Goal: Task Accomplishment & Management: Complete application form

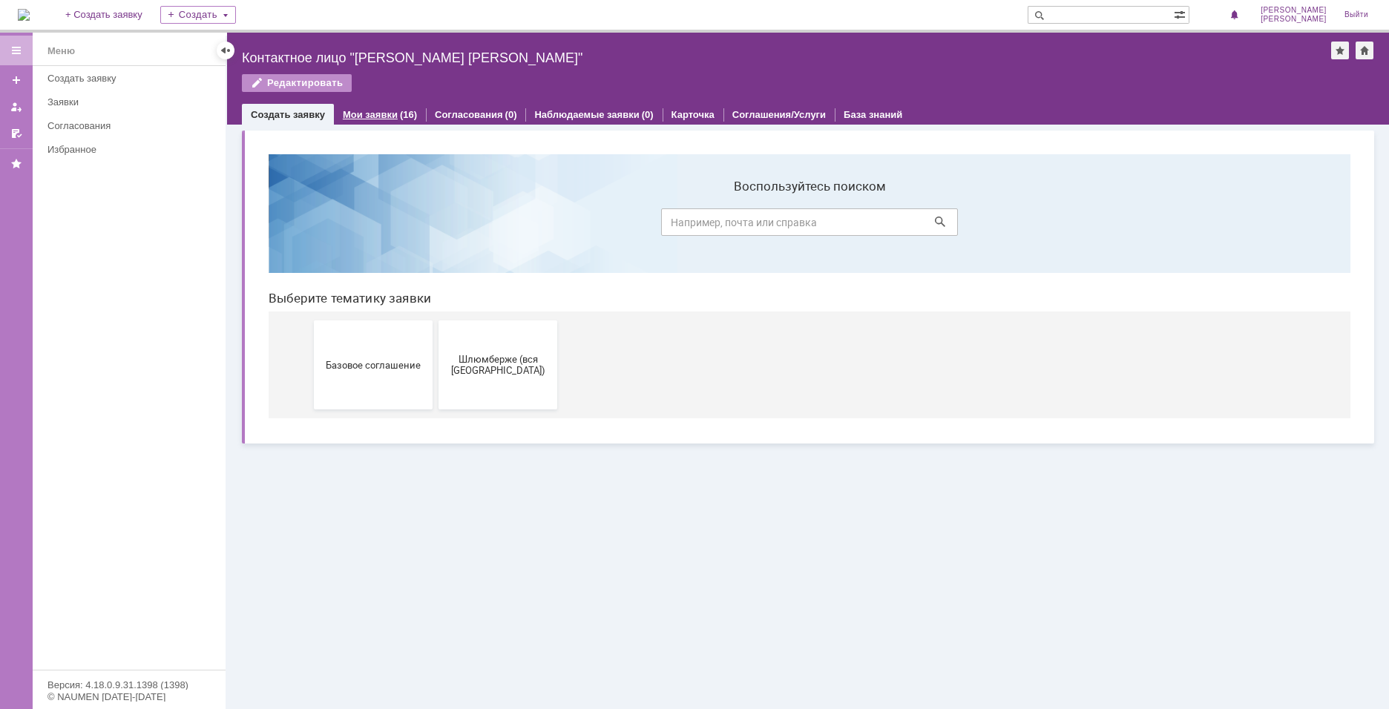
click at [381, 105] on div "Мои заявки (16)" at bounding box center [380, 115] width 92 height 22
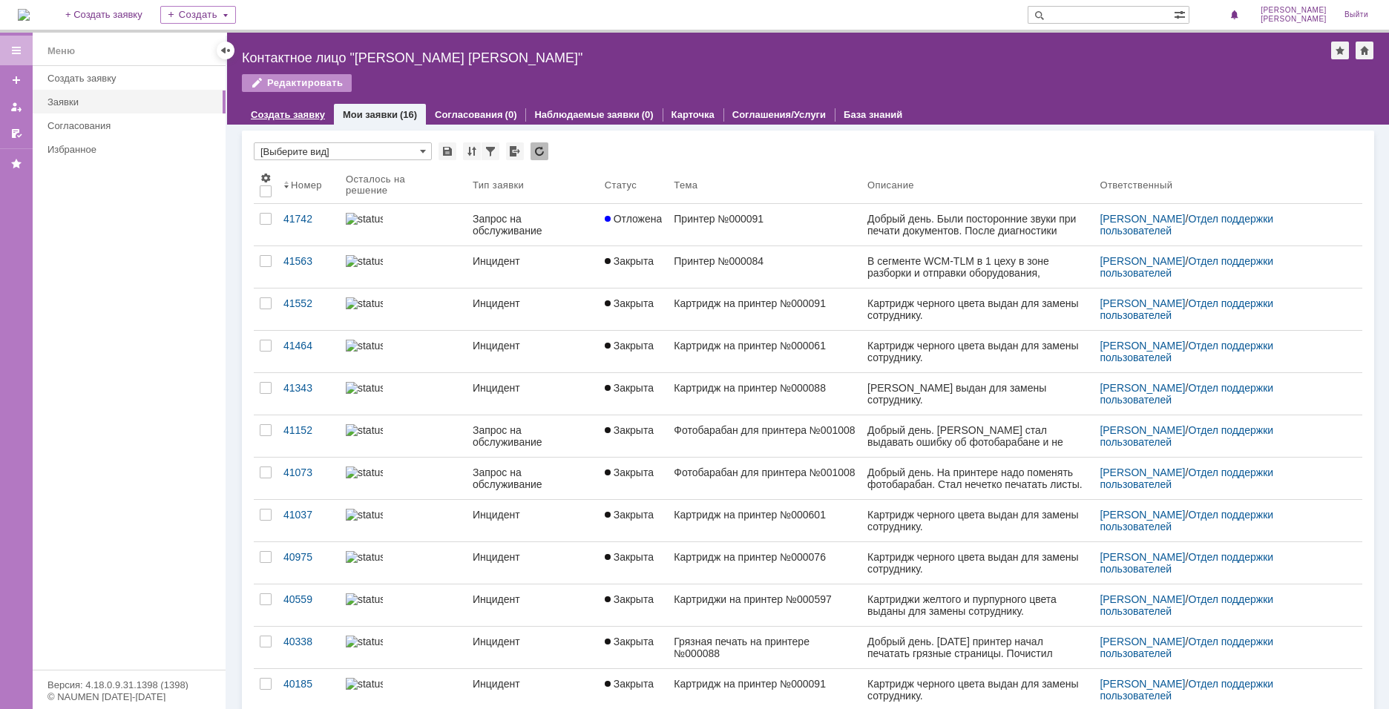
click at [311, 108] on div "Создать заявку" at bounding box center [288, 115] width 92 height 22
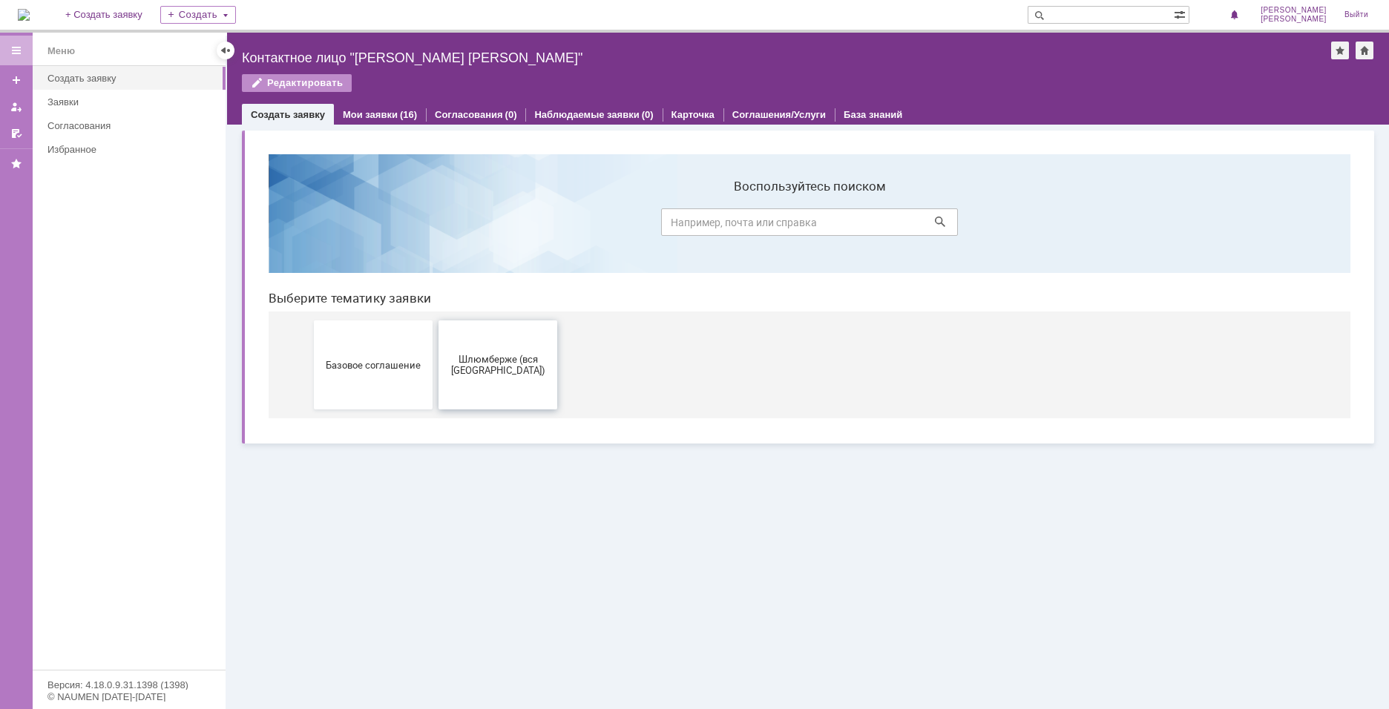
click at [517, 358] on span "Шлюмберже (вся Россия)" at bounding box center [498, 365] width 110 height 22
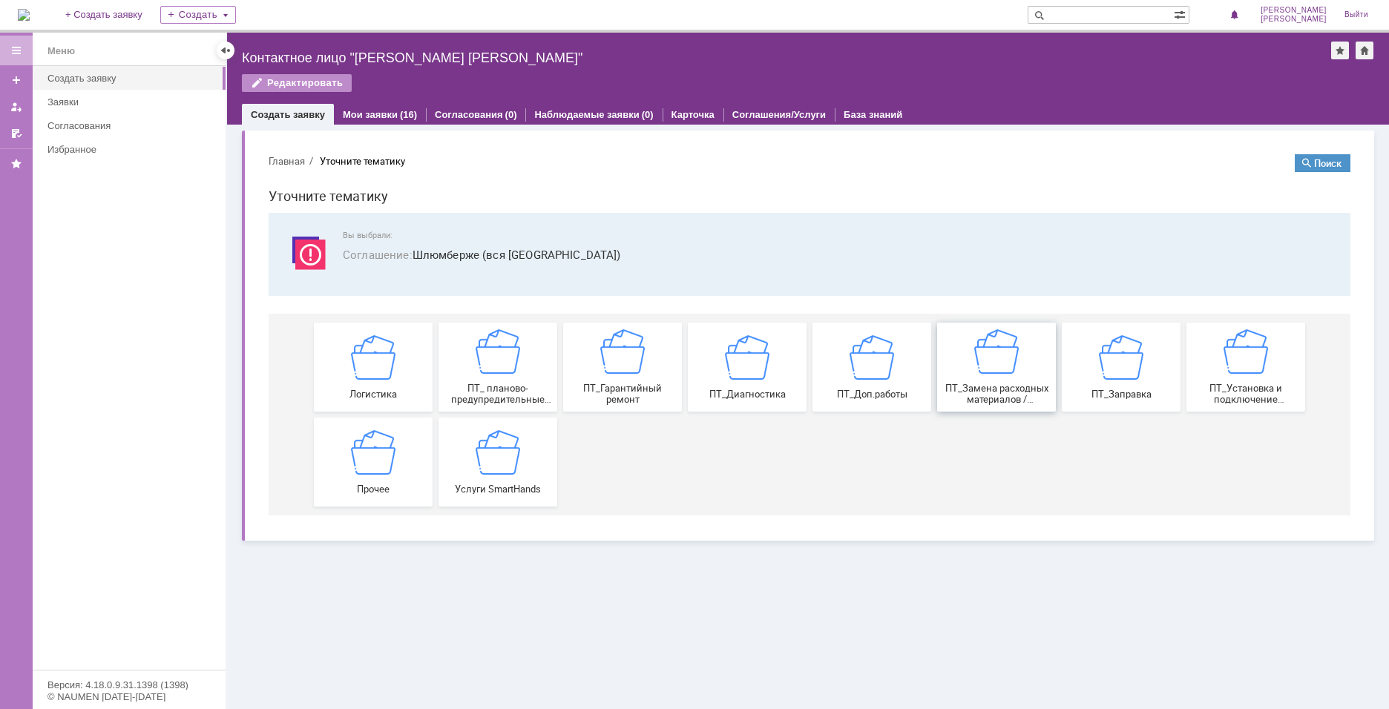
click at [978, 368] on img at bounding box center [996, 352] width 45 height 45
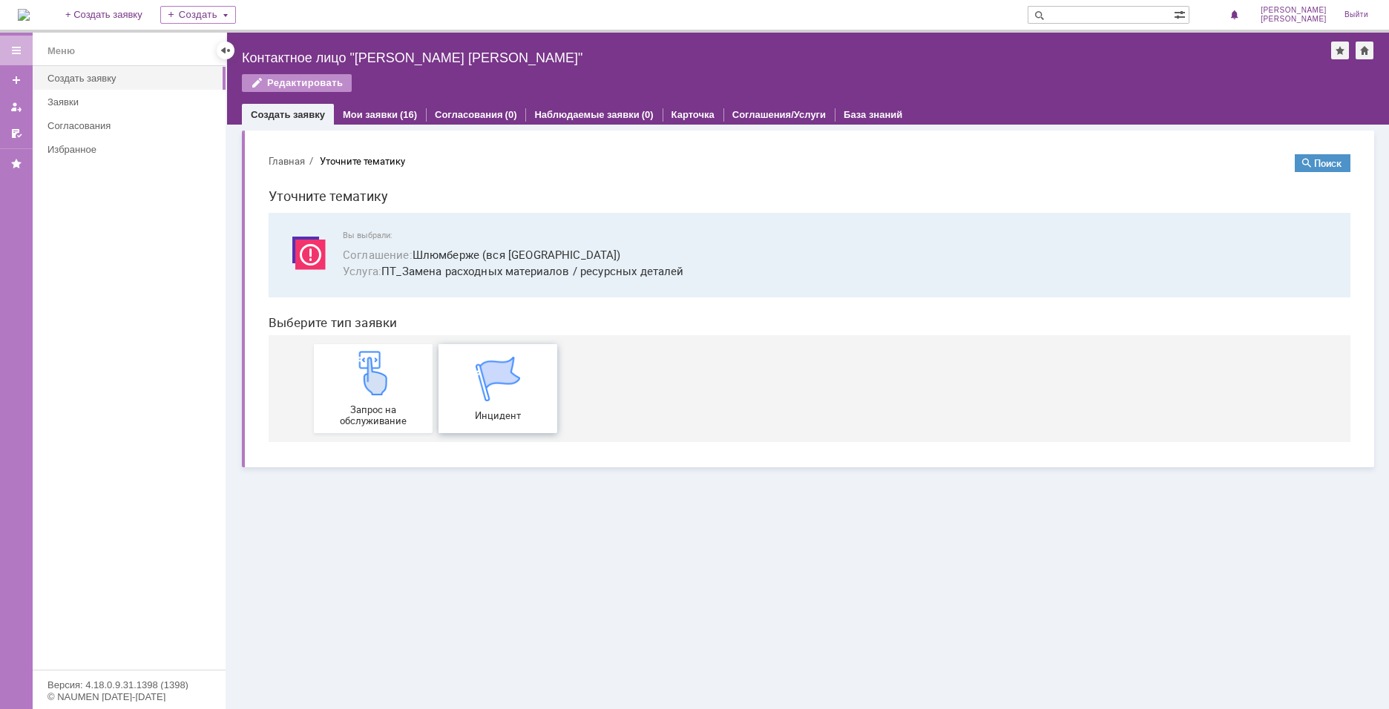
click at [499, 372] on img at bounding box center [498, 379] width 45 height 45
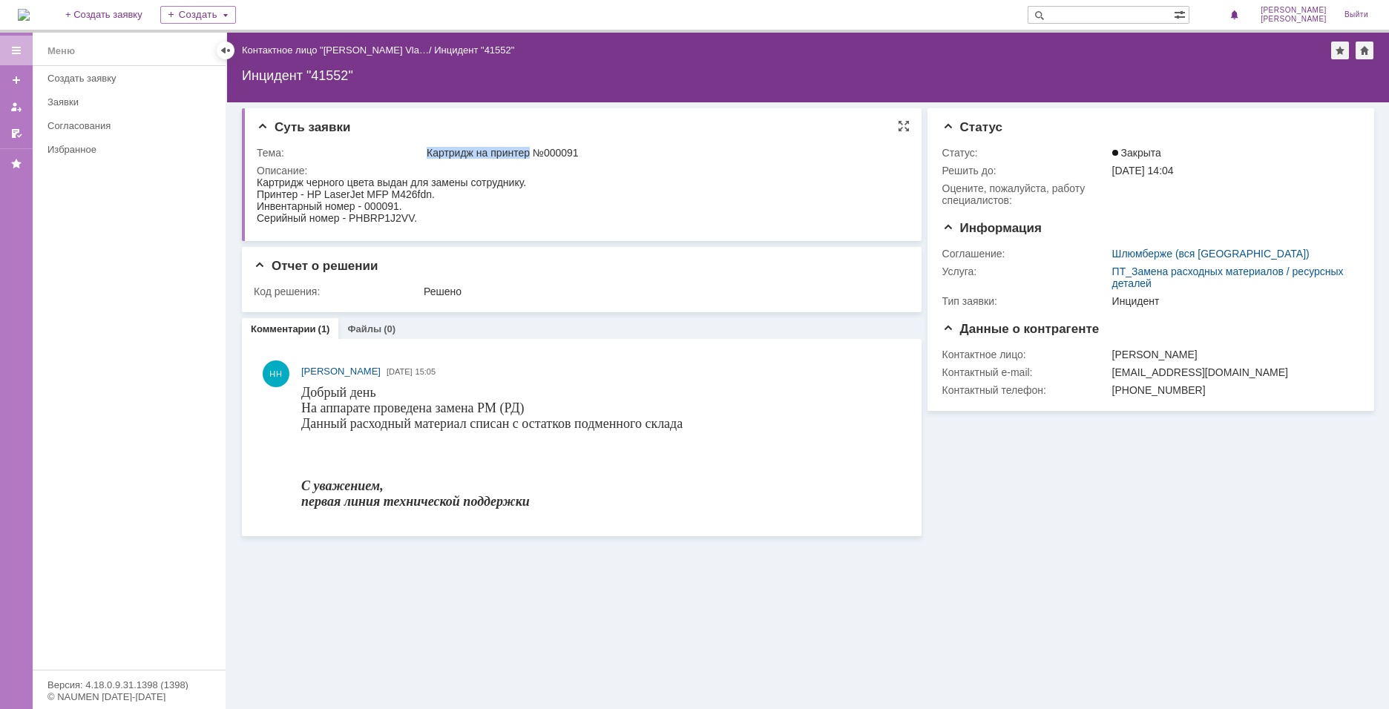
drag, startPoint x: 434, startPoint y: 151, endPoint x: 533, endPoint y: 151, distance: 98.7
click at [533, 151] on tr "Тема: Картридж на принтер №000091" at bounding box center [580, 153] width 646 height 18
drag, startPoint x: 571, startPoint y: 148, endPoint x: 428, endPoint y: 152, distance: 142.5
click at [428, 152] on div "Картридж на принтер №000091" at bounding box center [663, 153] width 473 height 12
copy div "Картридж на принтер №0000"
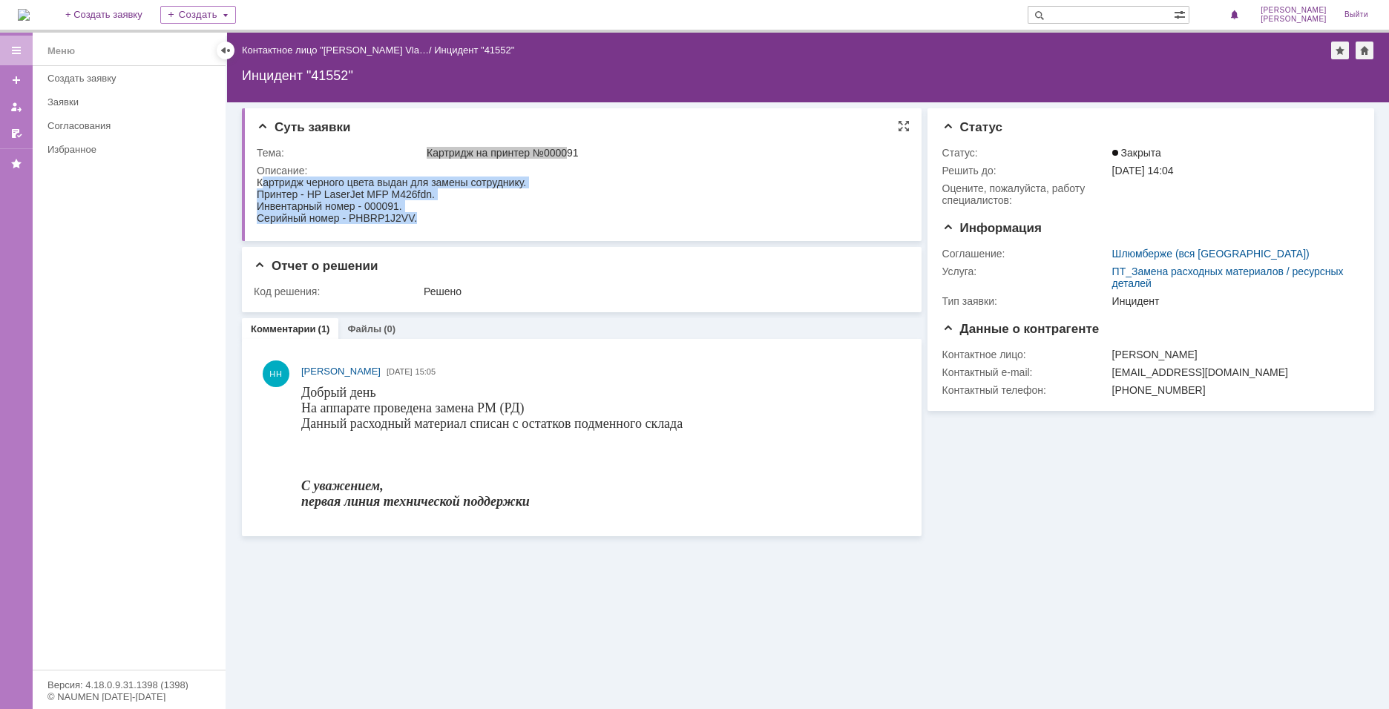
drag, startPoint x: 261, startPoint y: 180, endPoint x: 415, endPoint y: 230, distance: 161.5
click at [415, 224] on html "Картридж черного цвета выдан для замены сотруднику. Принтер - HP LaserJet MFP M…" at bounding box center [580, 200] width 646 height 47
click at [439, 215] on div "Серийный номер - PHBRP1J2VV." at bounding box center [391, 218] width 269 height 12
drag, startPoint x: 258, startPoint y: 185, endPoint x: 428, endPoint y: 214, distance: 172.4
click at [428, 214] on body "Картридж черного цвета выдан для замены сотруднику. Принтер - HP LaserJet MFP M…" at bounding box center [391, 200] width 269 height 47
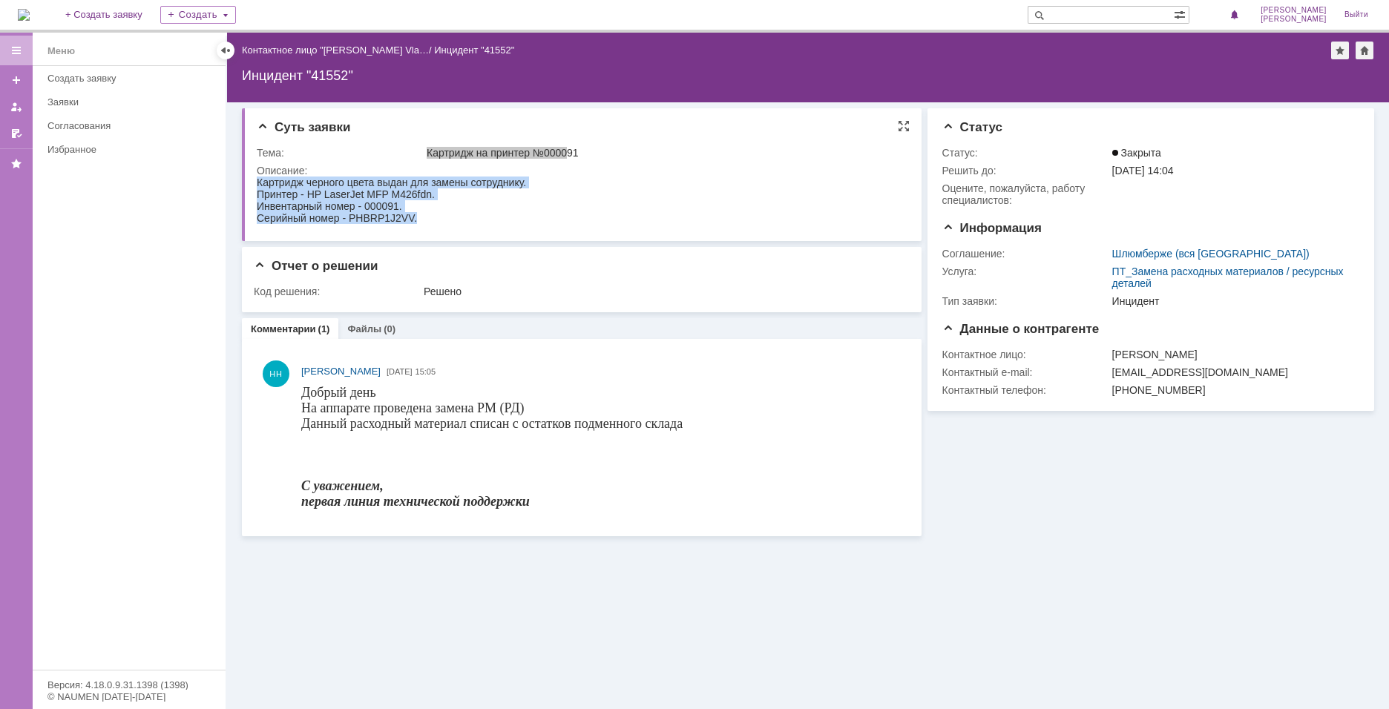
copy body "Картридж черного цвета выдан для замены сотруднику. Принтер - HP LaserJet MFP M…"
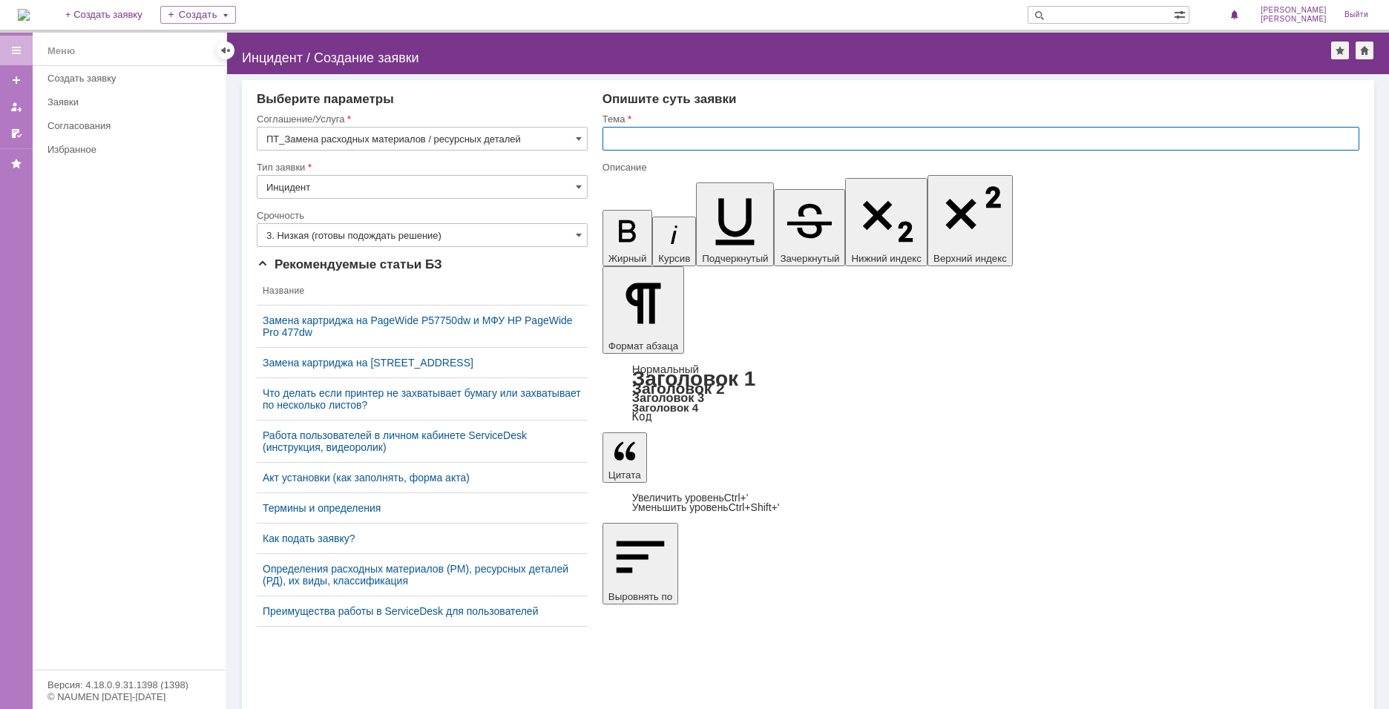
click at [650, 129] on input "text" at bounding box center [981, 139] width 757 height 24
paste input "Картридж на принтер №0000"
type input "Картридж на принтер №000085"
drag, startPoint x: 775, startPoint y: 4601, endPoint x: 708, endPoint y: 4601, distance: 66.8
